Goal: Check status: Check status

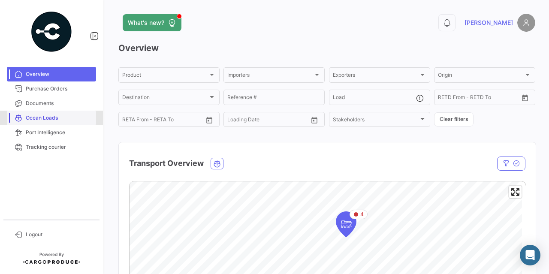
click at [54, 115] on span "Ocean Loads" at bounding box center [59, 118] width 67 height 8
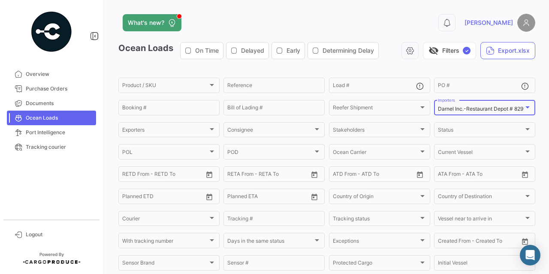
click at [468, 108] on mat-select-trigger "Darnel Inc.-Restaurant Depot # 829" at bounding box center [480, 109] width 85 height 6
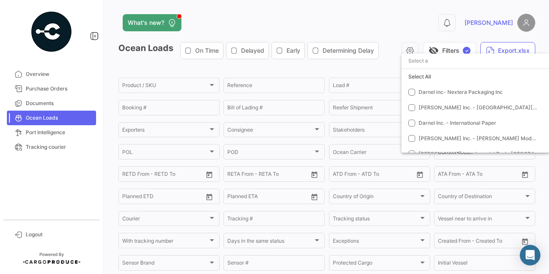
scroll to position [150, 0]
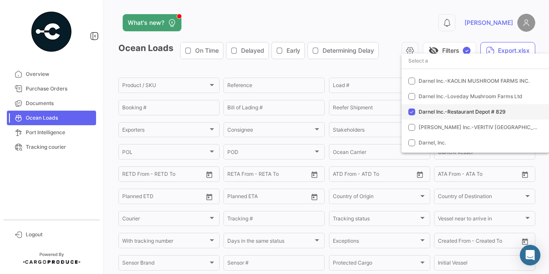
click at [465, 119] on mat-option "Darnel Inc.-Restaurant Depot # 829" at bounding box center [475, 111] width 148 height 15
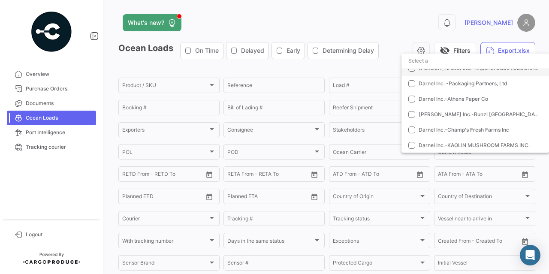
scroll to position [129, 0]
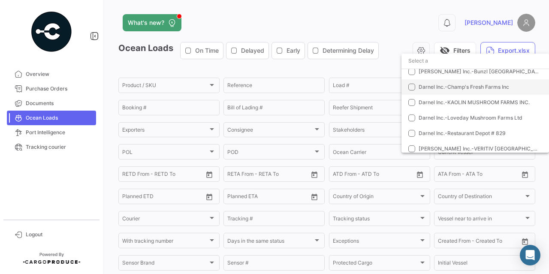
click at [498, 90] on span "Darnel Inc.-Champ's Fresh Farms Inc" at bounding box center [464, 87] width 90 height 6
click at [408, 13] on div at bounding box center [274, 137] width 549 height 274
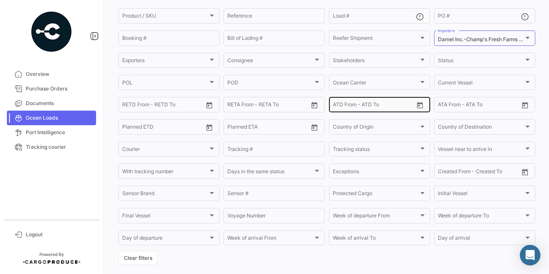
scroll to position [183, 0]
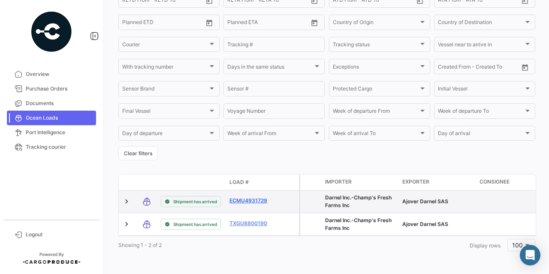
click at [261, 197] on link "ECMU4931729" at bounding box center [251, 201] width 45 height 8
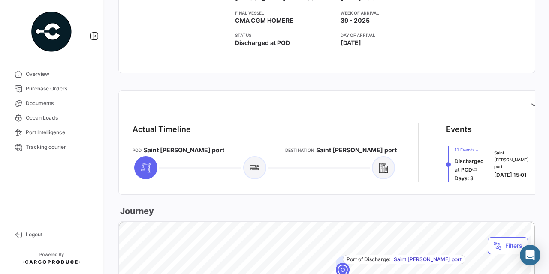
scroll to position [257, 0]
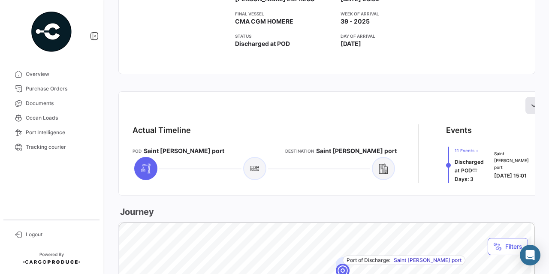
click at [530, 109] on icon at bounding box center [534, 105] width 9 height 9
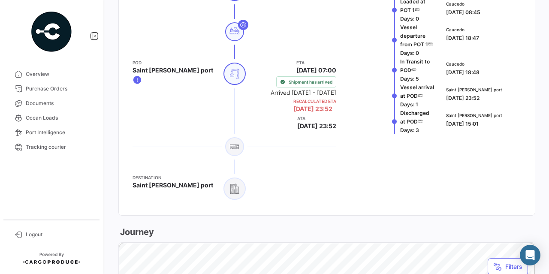
scroll to position [564, 0]
